Goal: Task Accomplishment & Management: Use online tool/utility

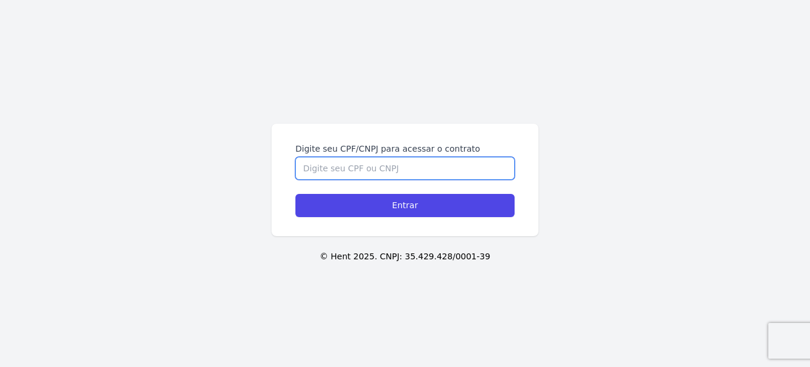
click at [419, 168] on input "Digite seu CPF/CNPJ para acessar o contrato" at bounding box center [404, 168] width 219 height 23
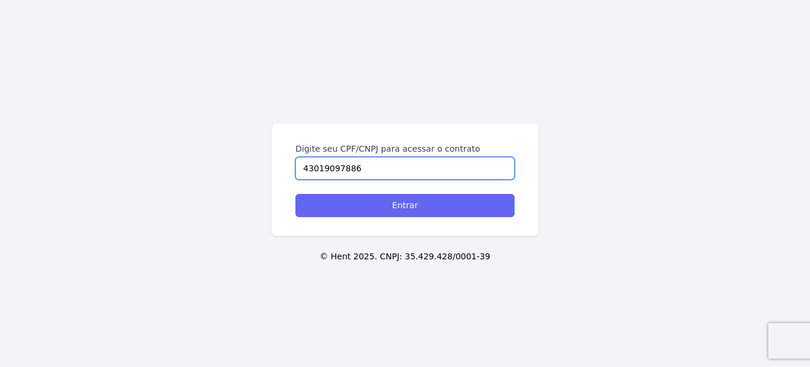
type input "43019097886"
click at [420, 201] on input "Entrar" at bounding box center [404, 205] width 219 height 23
